Goal: Task Accomplishment & Management: Complete application form

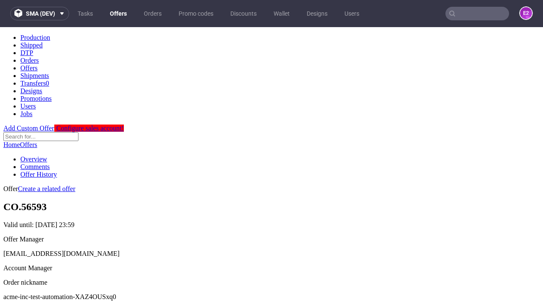
scroll to position [84, 0]
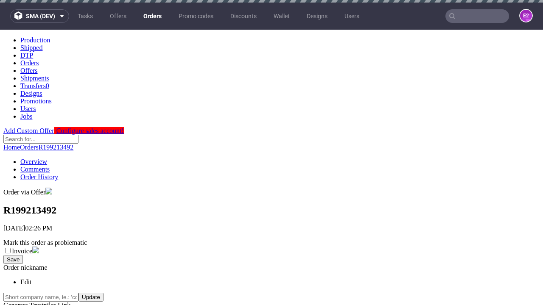
scroll to position [193, 0]
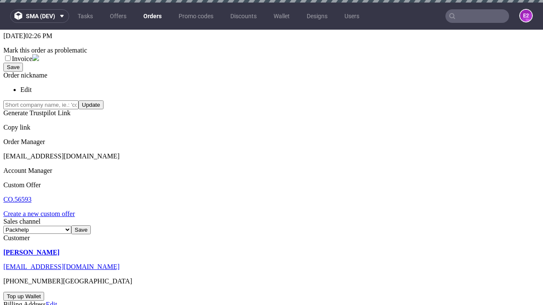
click at [43, 210] on link "Create a new custom offer" at bounding box center [39, 213] width 72 height 7
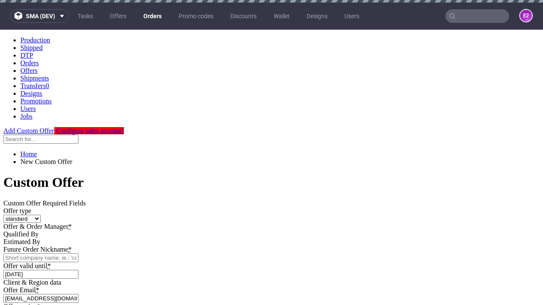
scroll to position [0, 0]
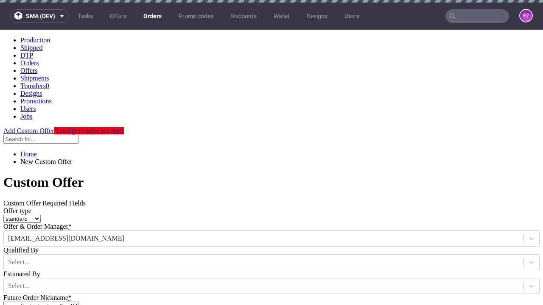
type input "acme-inc-test-automation-XAZ4OUSxq0"
type input "2025-08-20"
type input "e2e-user-ak2RfGjBw0@test.com"
select select "gb"
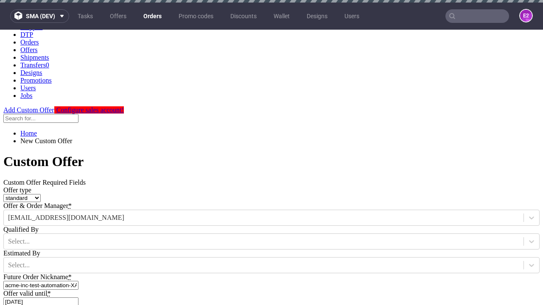
scroll to position [3, 0]
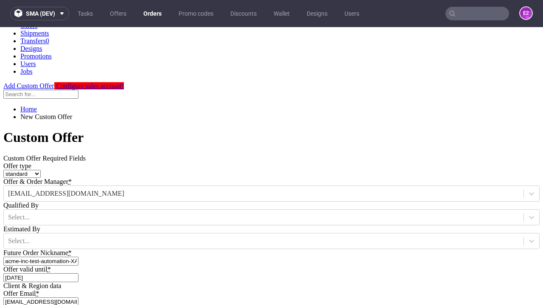
type input "e2e-user-ak2RfGjBw0@test.com"
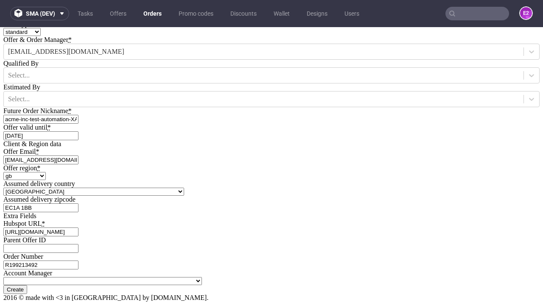
type input "https://app-eu1.hubspot.com/contacts/139493128/record/0-3/7600435676"
click at [27, 285] on input "Create" at bounding box center [15, 289] width 24 height 9
type input "Please wait..."
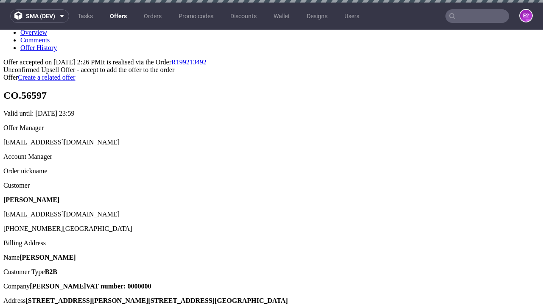
scroll to position [3, 0]
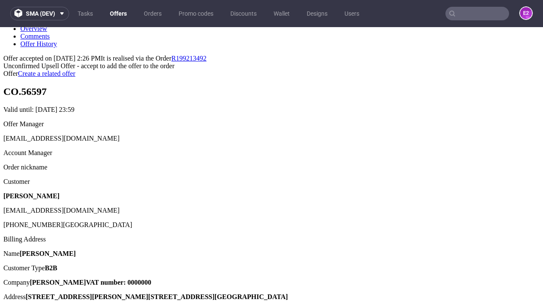
type input "In progress..."
